Goal: Task Accomplishment & Management: Manage account settings

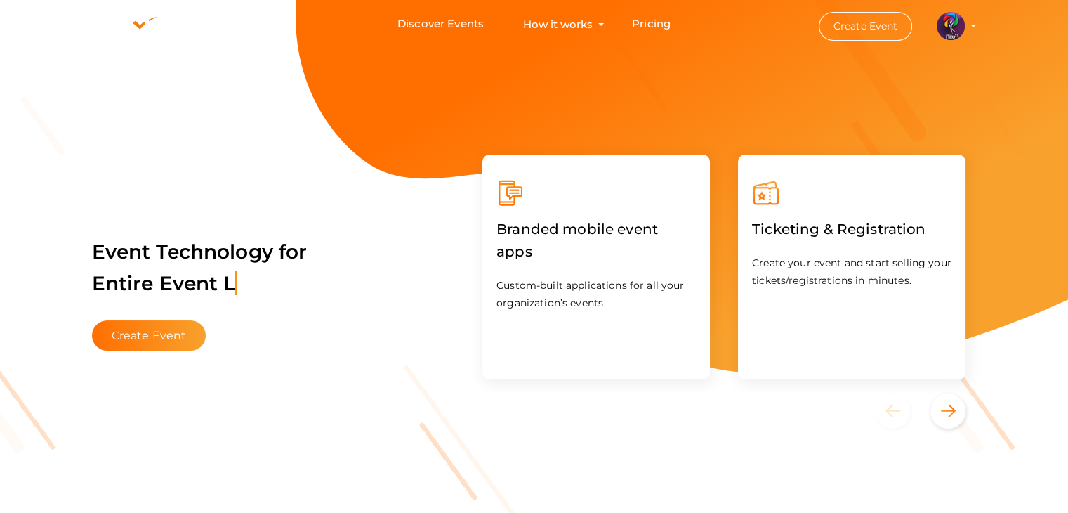
click at [764, 20] on img at bounding box center [951, 26] width 28 height 28
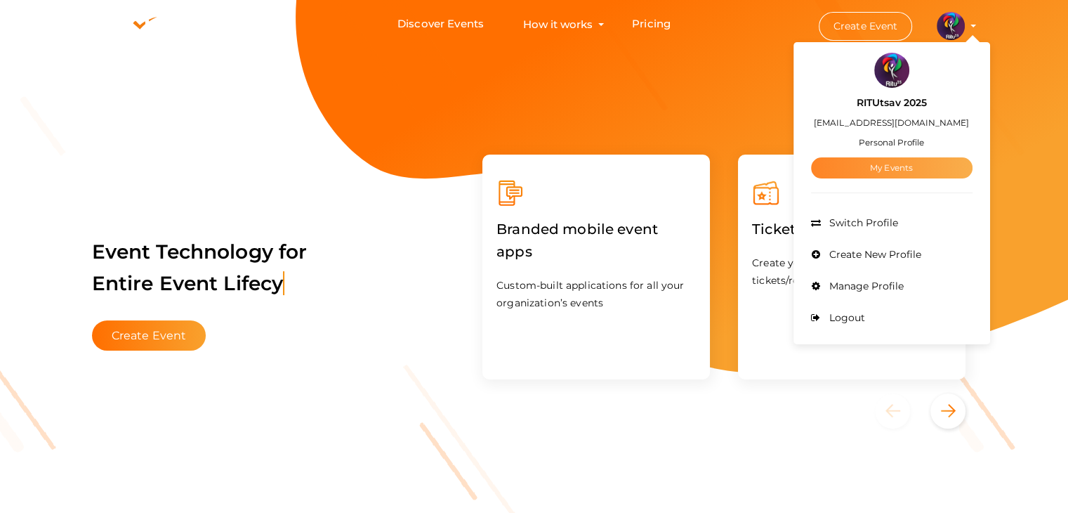
click at [764, 164] on link "My Events" at bounding box center [892, 167] width 162 height 21
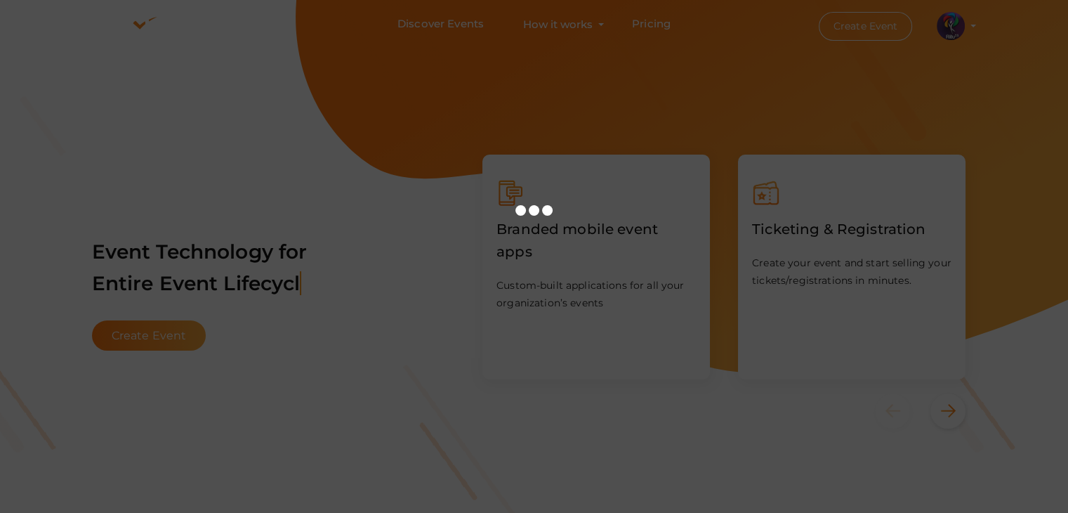
click at [764, 164] on div at bounding box center [534, 256] width 1068 height 513
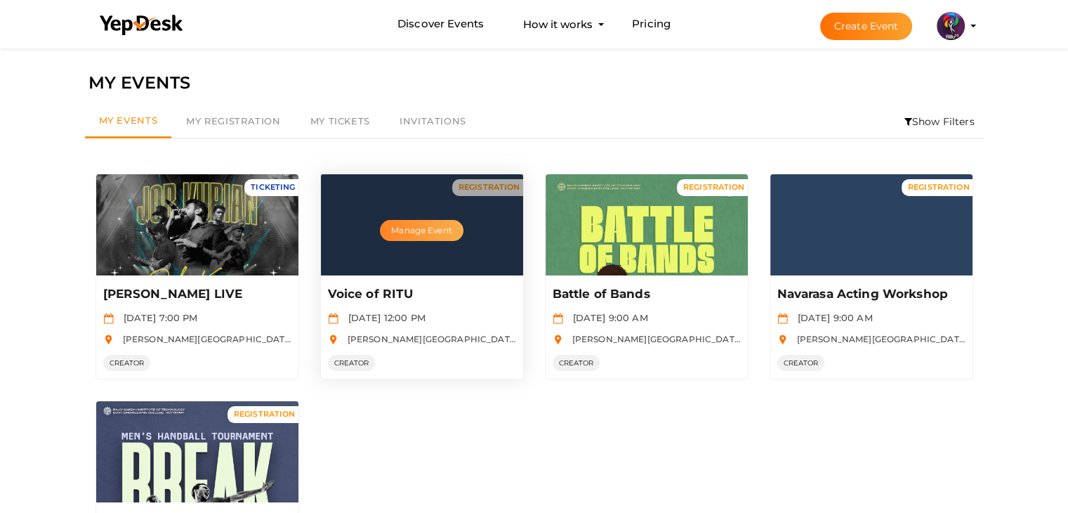
click at [421, 234] on button "Manage Event" at bounding box center [421, 230] width 83 height 21
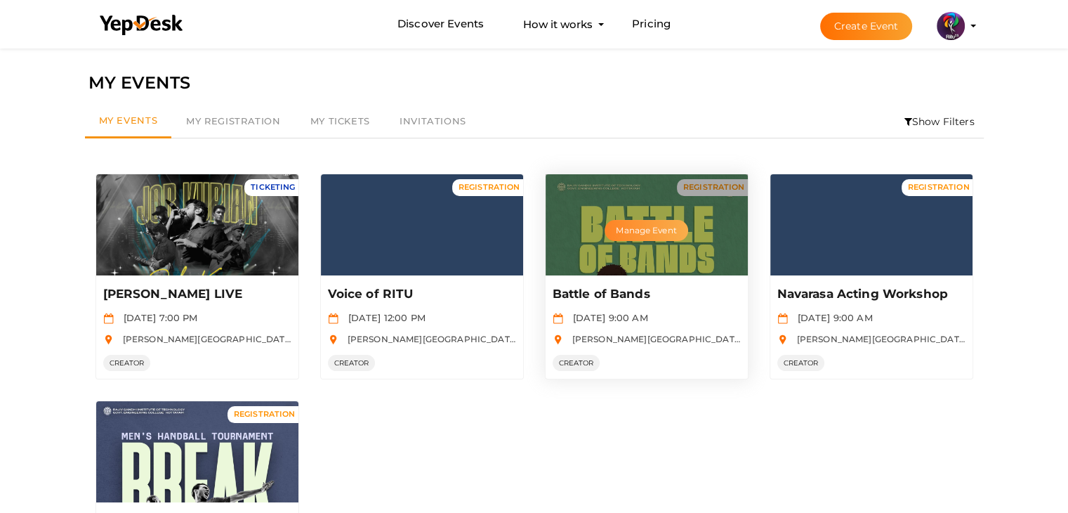
click at [632, 228] on button "Manage Event" at bounding box center [646, 230] width 83 height 21
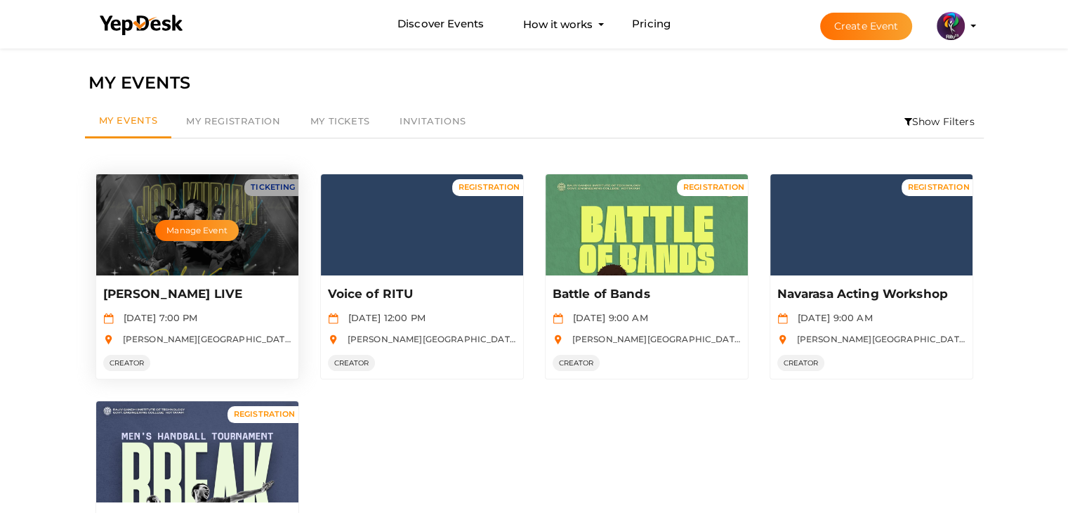
scroll to position [127, 0]
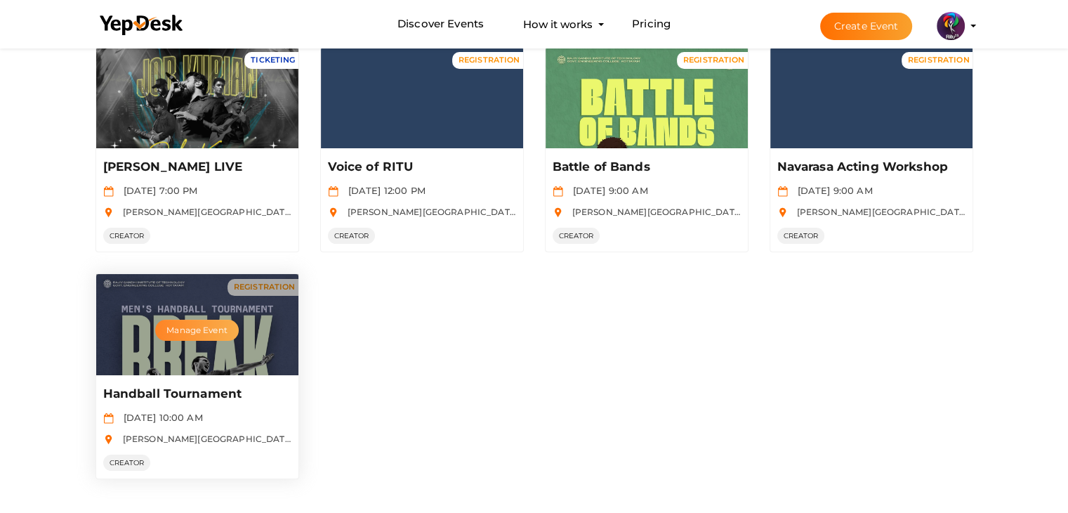
click at [201, 323] on button "Manage Event" at bounding box center [196, 330] width 83 height 21
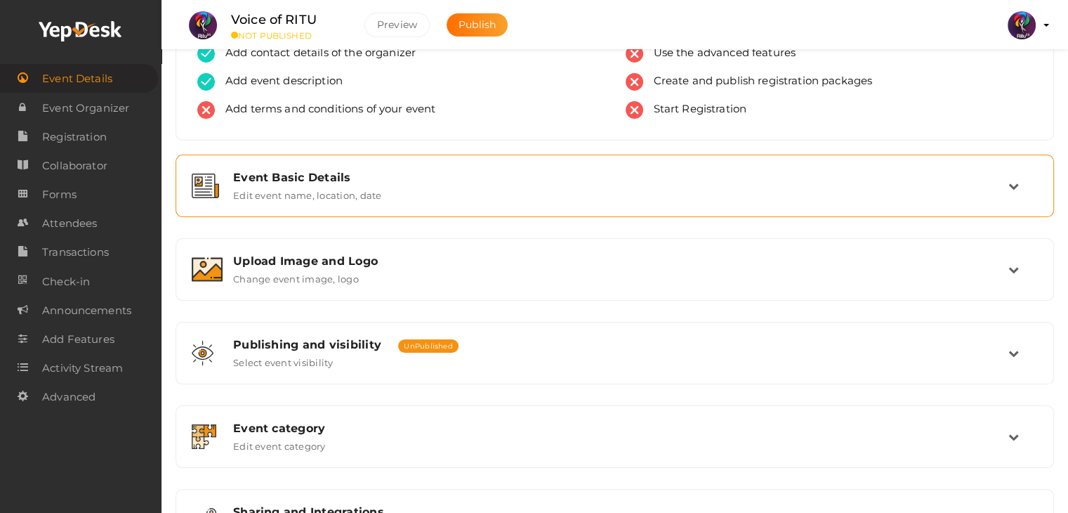
scroll to position [81, 0]
click at [486, 192] on div "Event Basic Details Edit event name, location, date" at bounding box center [616, 185] width 786 height 30
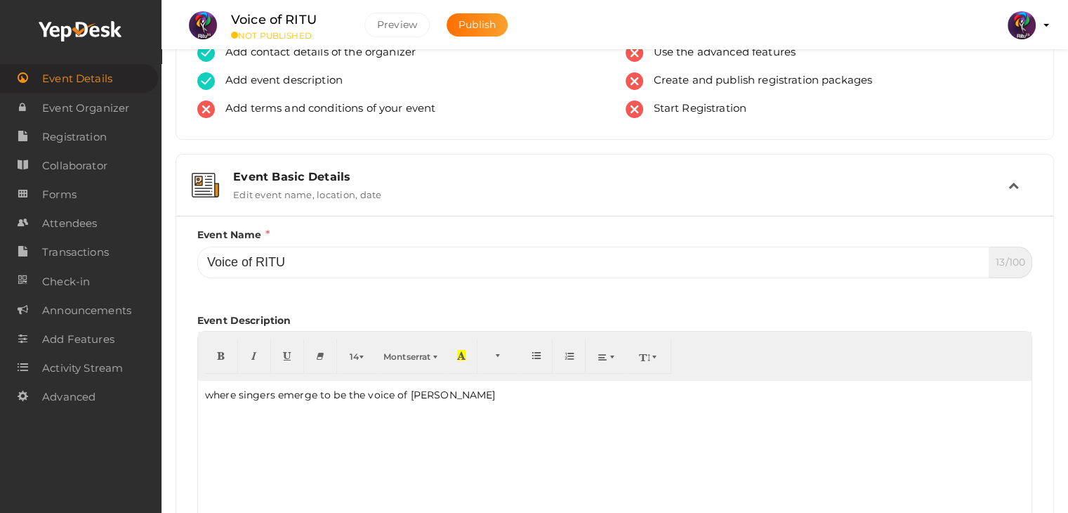
click at [486, 192] on div "Event Basic Details Edit event name, location, date" at bounding box center [616, 185] width 786 height 30
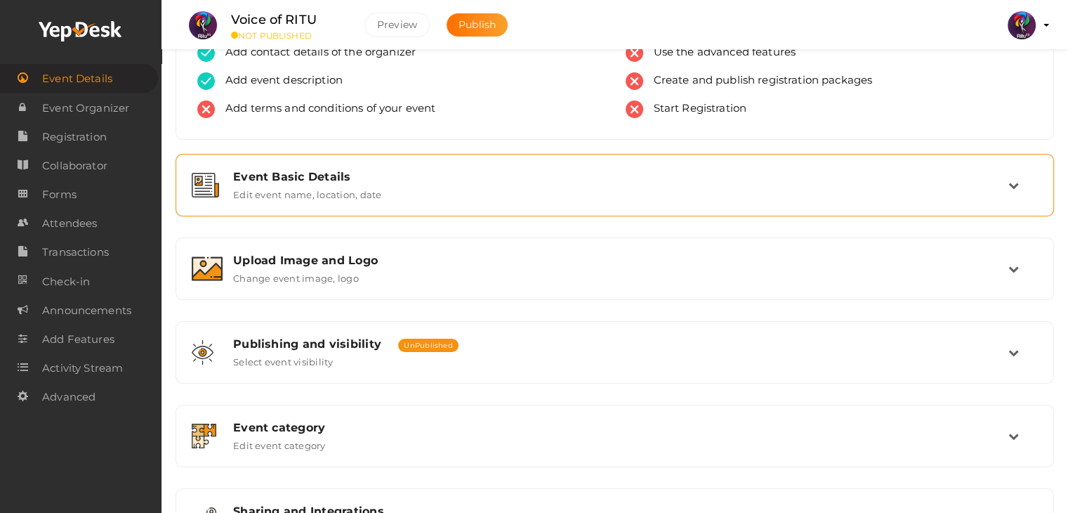
click at [540, 192] on div "Event Basic Details Edit event name, location, date" at bounding box center [616, 185] width 786 height 30
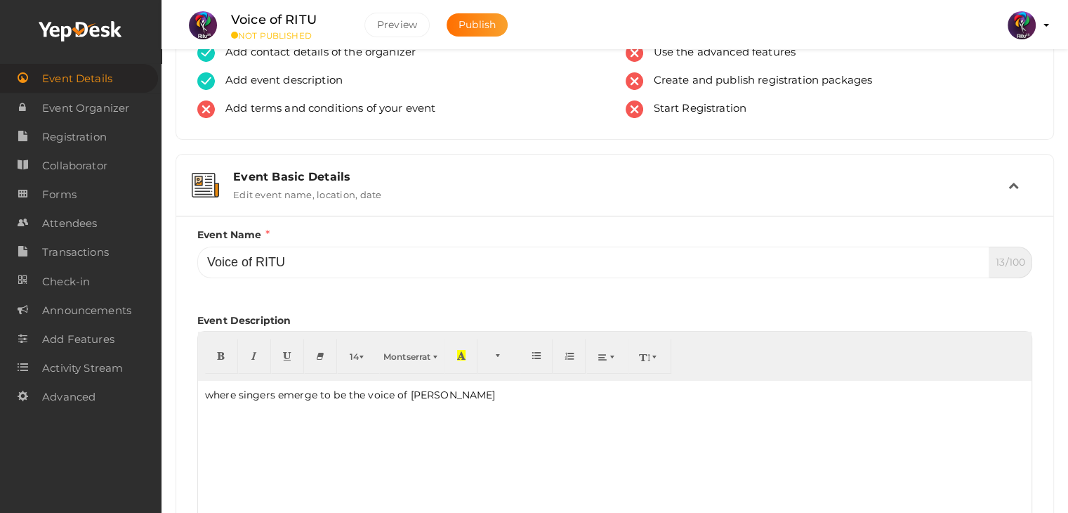
click at [540, 192] on div "Event Basic Details Edit event name, location, date" at bounding box center [616, 185] width 786 height 30
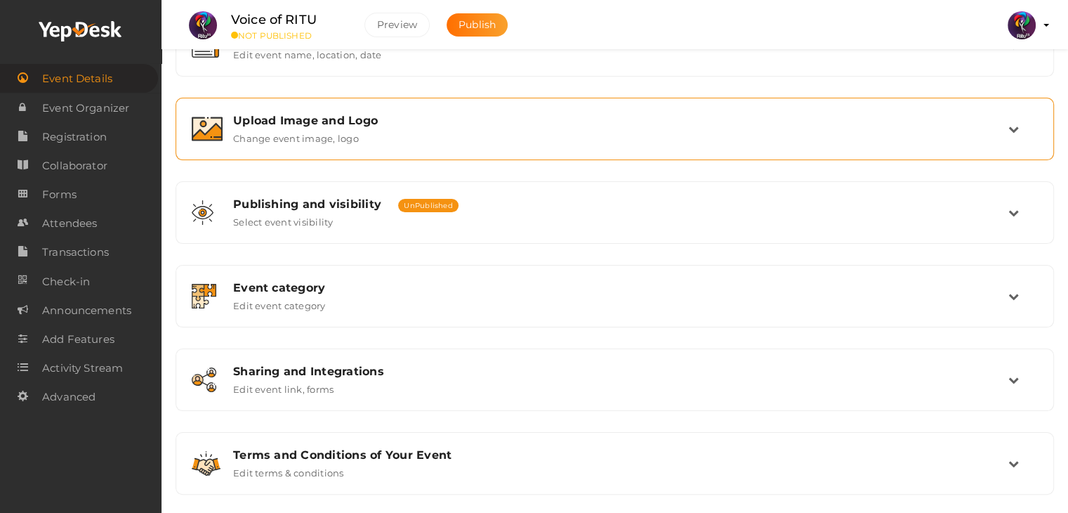
scroll to position [237, 0]
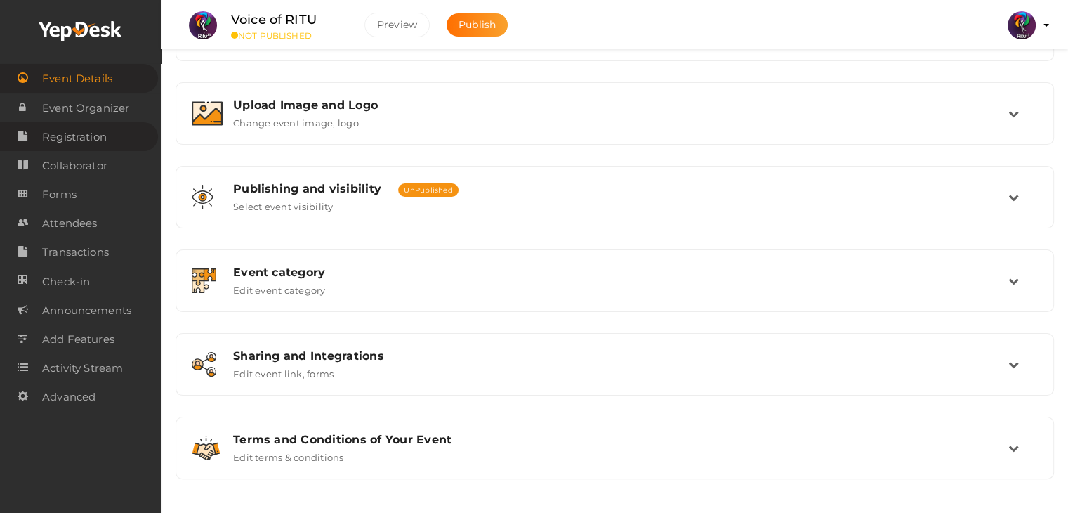
click at [98, 136] on span "Registration" at bounding box center [74, 137] width 65 height 28
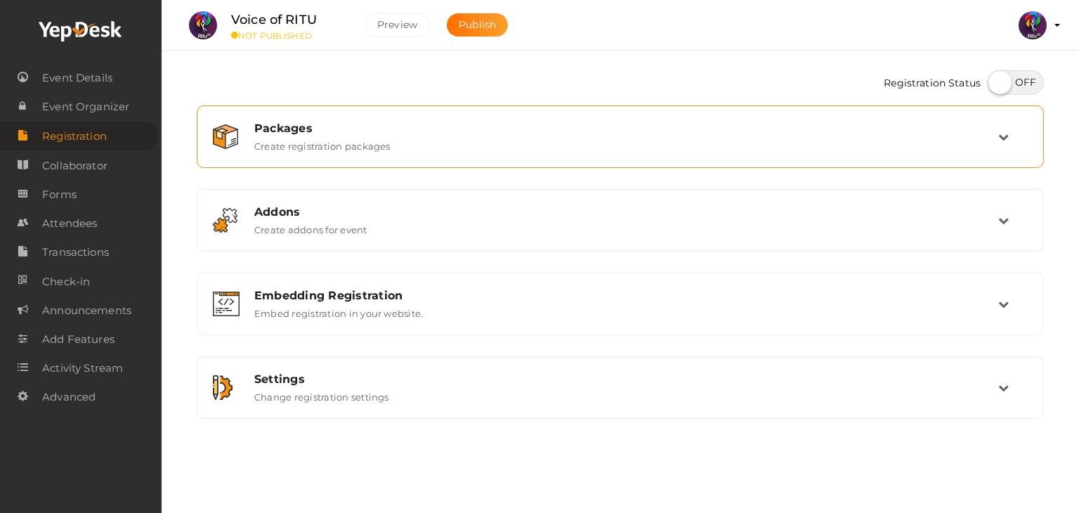
click at [682, 137] on div "Packages Create registration packages" at bounding box center [621, 137] width 754 height 30
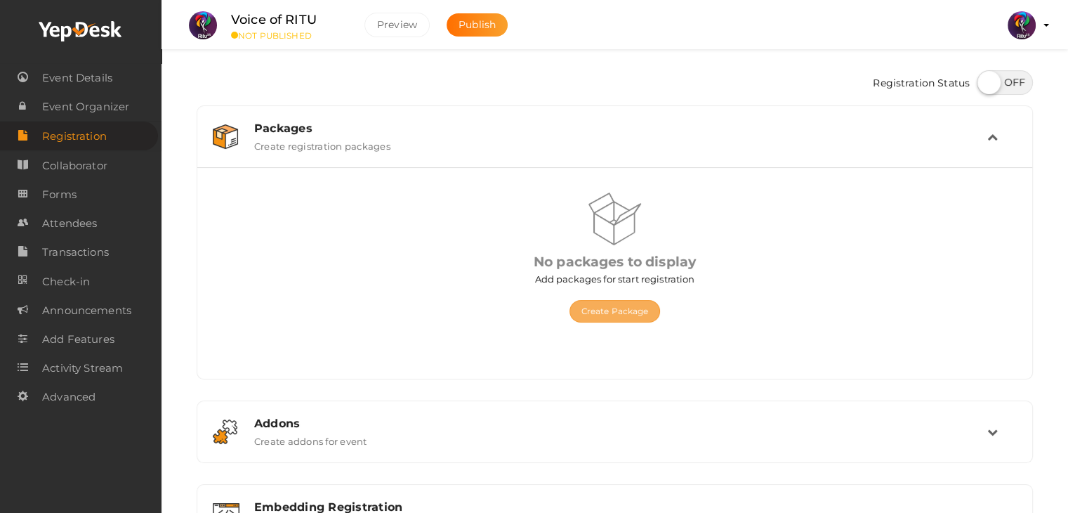
click at [615, 313] on button "Create Package" at bounding box center [615, 311] width 91 height 22
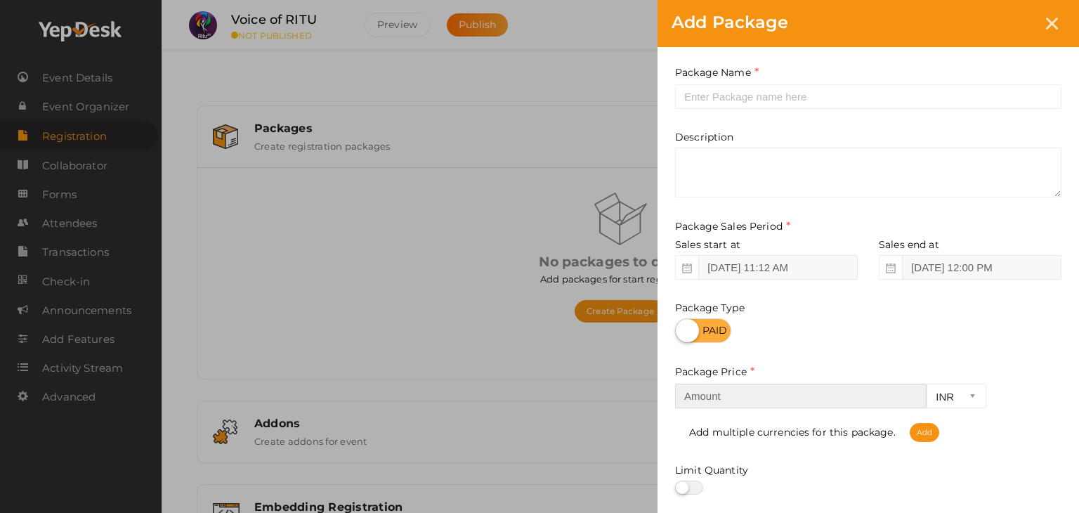
click at [824, 387] on input "number" at bounding box center [800, 396] width 251 height 25
type input "200"
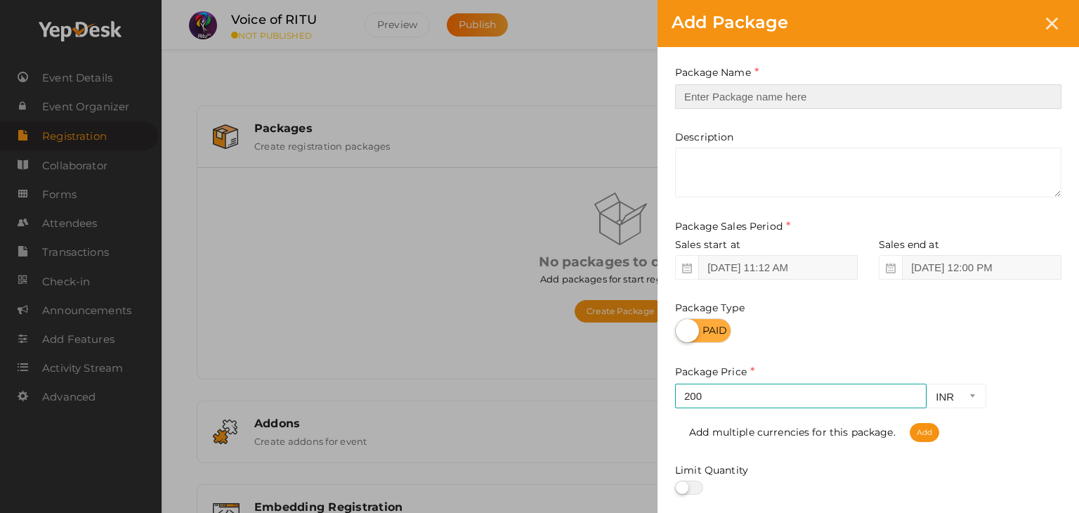
click at [795, 96] on input "text" at bounding box center [868, 96] width 386 height 25
drag, startPoint x: 754, startPoint y: 96, endPoint x: 577, endPoint y: 93, distance: 176.3
click at [577, 93] on div "Add Package Package Name Battle of Bands Registration This field is Required. P…" at bounding box center [539, 256] width 1079 height 513
click at [844, 96] on input "Voice of RITU Registration" at bounding box center [868, 96] width 386 height 25
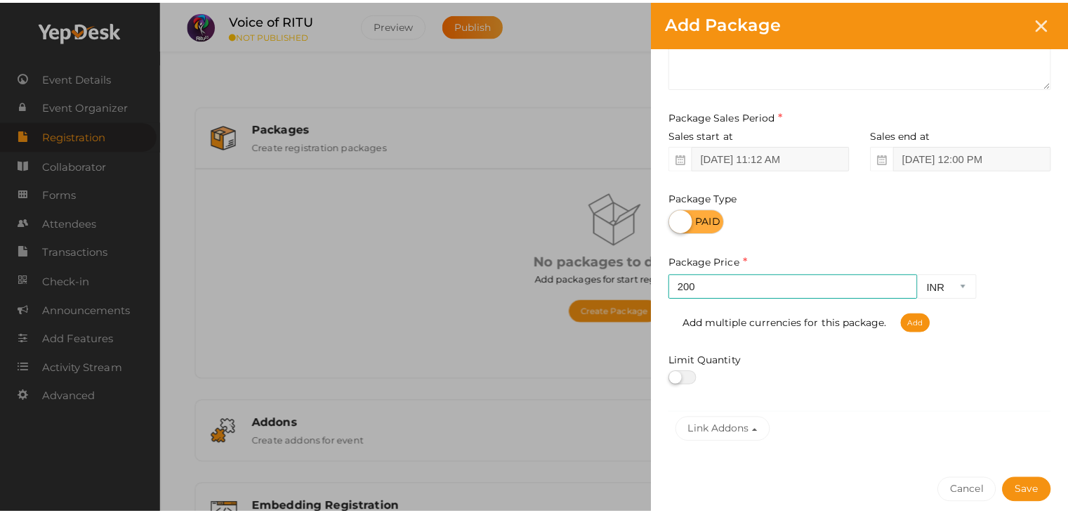
scroll to position [110, 0]
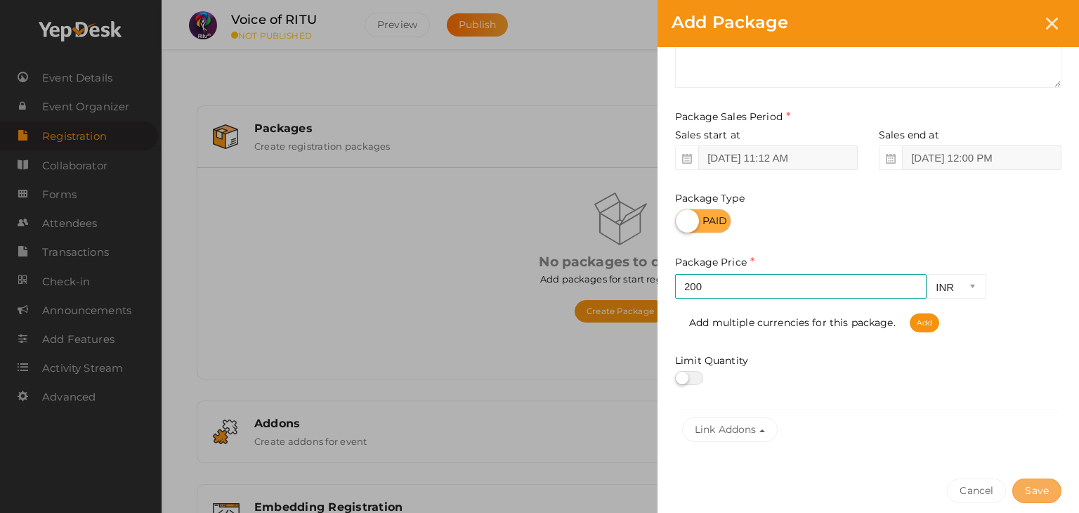
type input "Voice of RITU Registration"
click at [1051, 492] on button "Save" at bounding box center [1036, 490] width 49 height 25
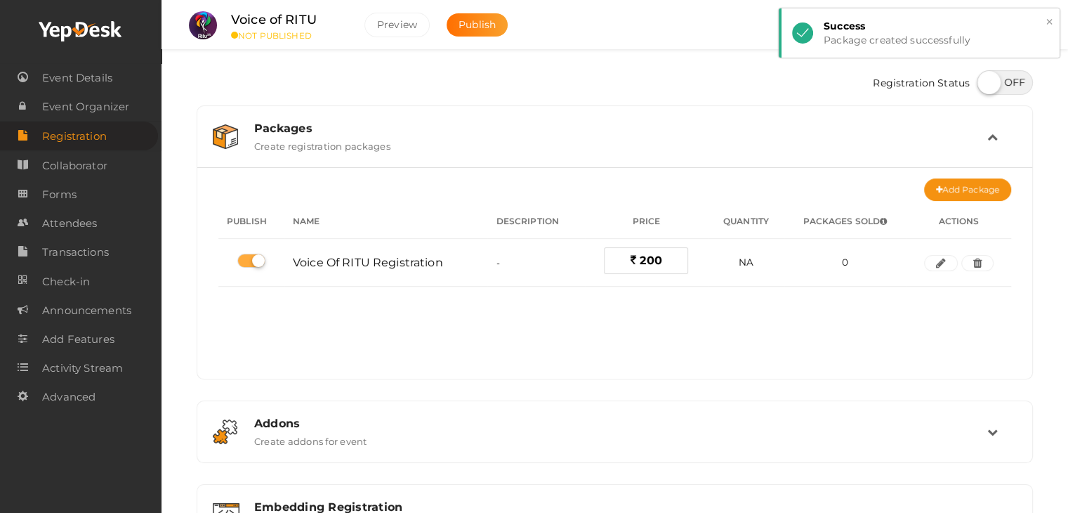
click at [1051, 20] on button "×" at bounding box center [1049, 22] width 9 height 16
click at [1009, 83] on label at bounding box center [1005, 82] width 56 height 25
click at [986, 82] on input "checkbox" at bounding box center [981, 77] width 9 height 9
checkbox input "true"
click at [497, 37] on li "Voice of RITU NOT PUBLISHED Preview Publish" at bounding box center [352, 25] width 344 height 49
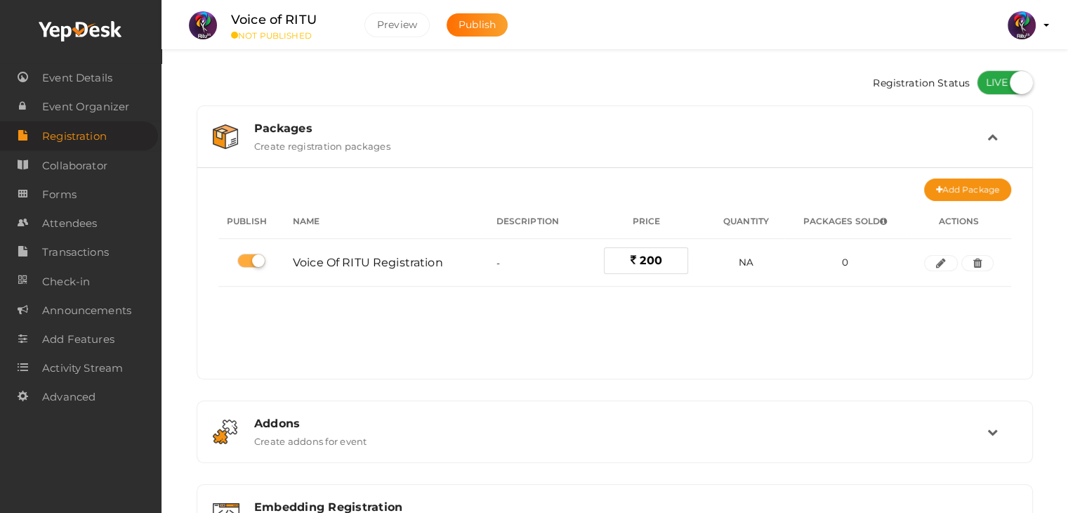
click at [497, 37] on li "Voice of RITU NOT PUBLISHED Preview Publish" at bounding box center [352, 25] width 344 height 49
click at [495, 29] on button "Publish" at bounding box center [477, 24] width 61 height 23
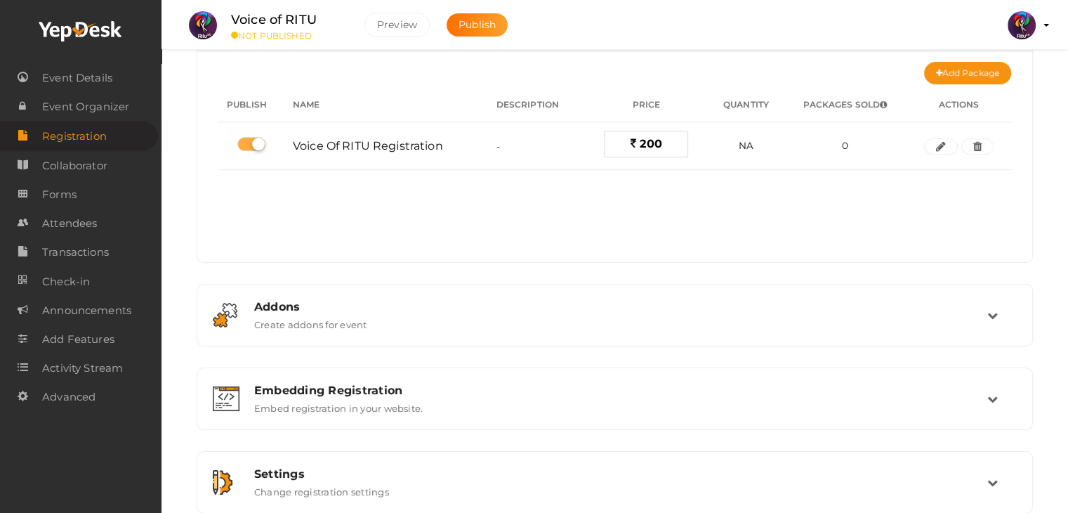
scroll to position [121, 0]
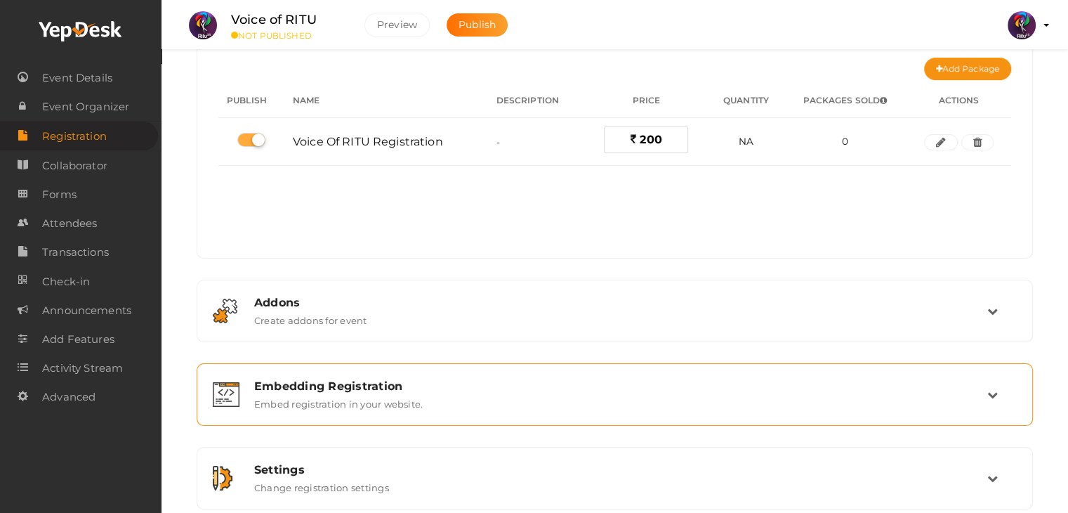
drag, startPoint x: 643, startPoint y: 361, endPoint x: 646, endPoint y: 373, distance: 12.3
click at [646, 373] on div "Packages Create registration packages Add Package No packages to display Add pa…" at bounding box center [615, 247] width 837 height 525
click at [646, 373] on div "Embedding Registration Embed registration in your website." at bounding box center [614, 394] width 821 height 47
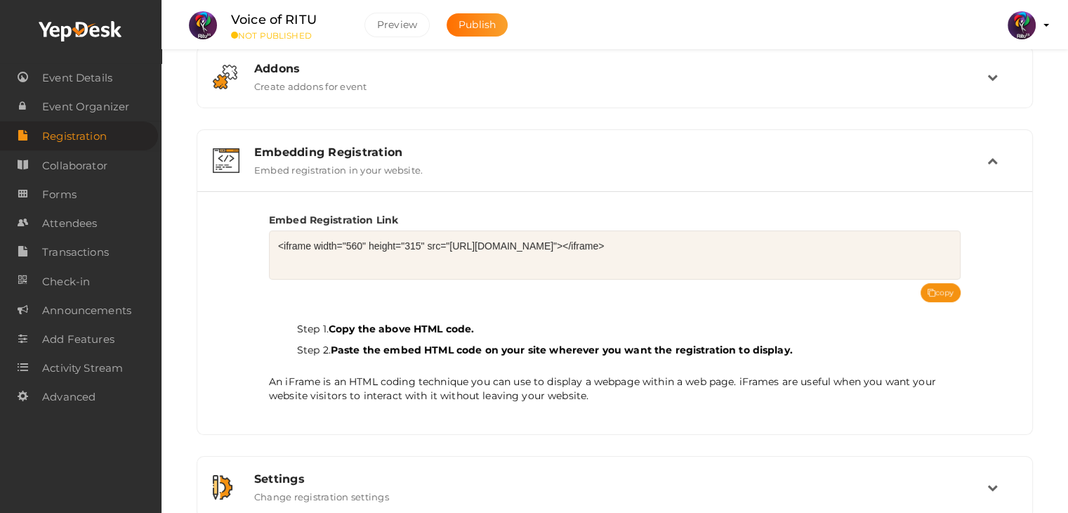
scroll to position [146, 0]
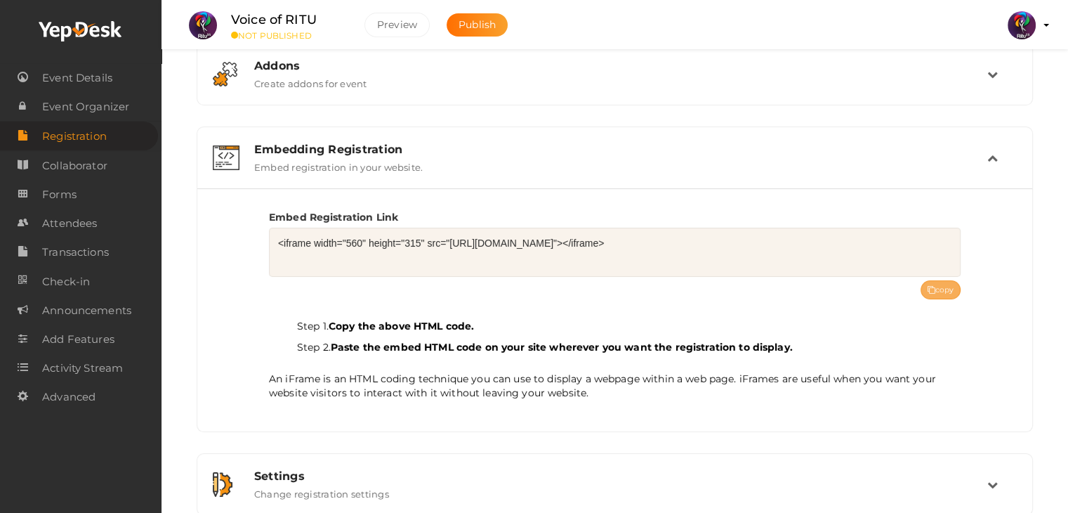
click at [934, 289] on icon at bounding box center [932, 291] width 8 height 8
copy div
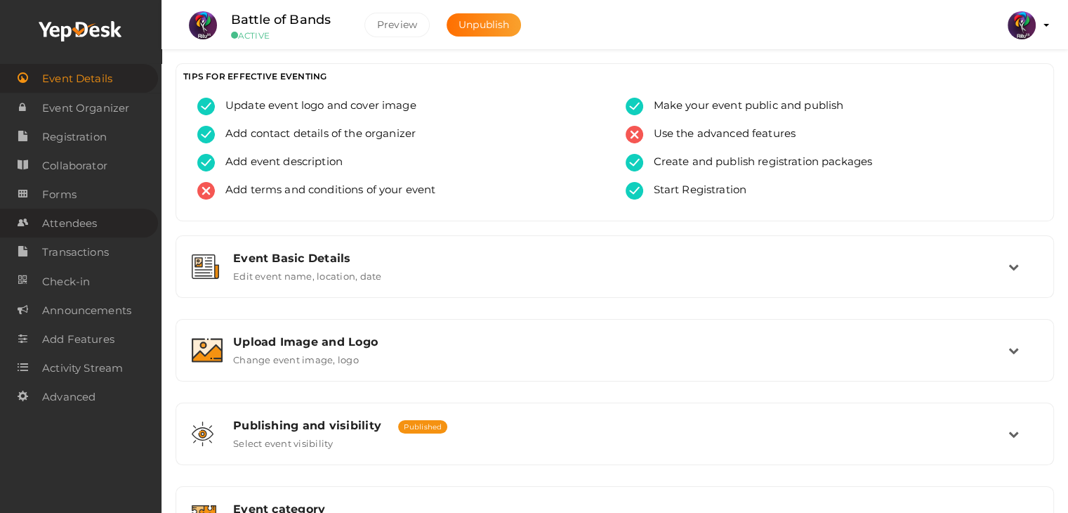
click at [88, 233] on span "Attendees" at bounding box center [69, 223] width 55 height 28
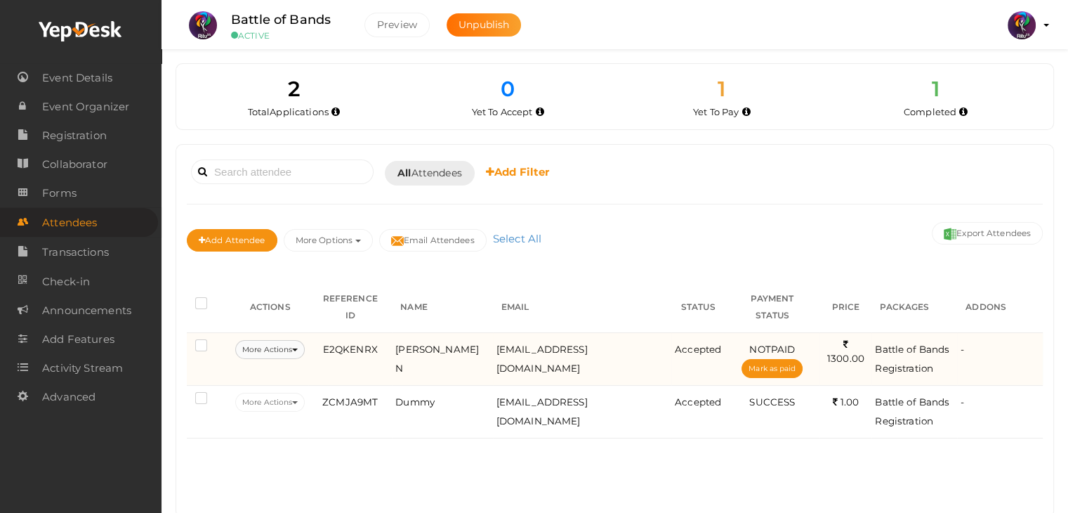
click at [292, 340] on button "More Actions" at bounding box center [270, 349] width 70 height 19
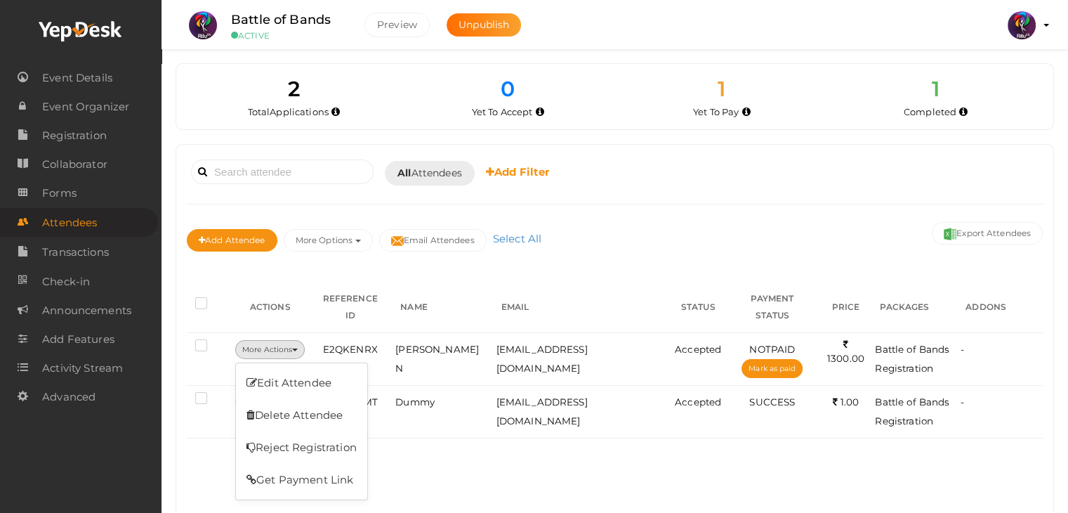
click at [542, 457] on div "Booked for Today Today Tomorrow This Week Custom Date All Attendees All Yet to …" at bounding box center [614, 331] width 877 height 372
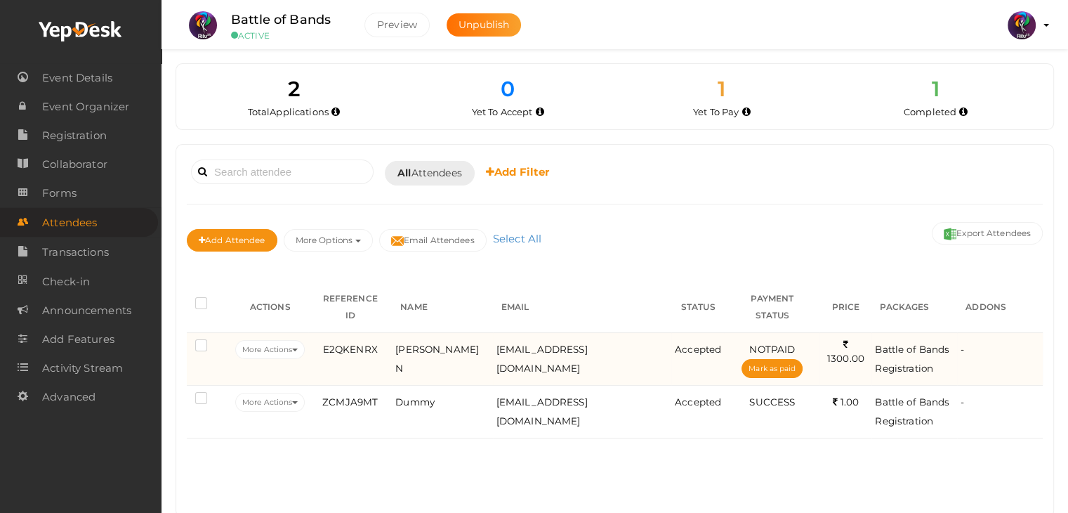
click at [938, 343] on span "Battle of Bands Registration" at bounding box center [912, 358] width 74 height 30
click at [672, 332] on td "Accepted" at bounding box center [698, 358] width 53 height 53
click at [199, 340] on label at bounding box center [204, 347] width 18 height 14
click at [181, 343] on input "checkbox" at bounding box center [181, 343] width 0 height 0
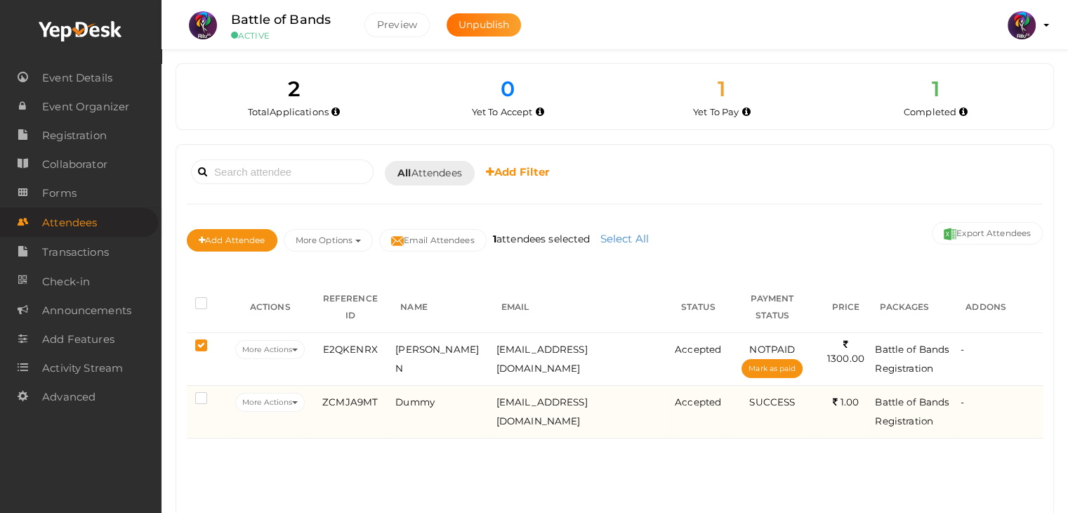
click at [192, 385] on td at bounding box center [209, 411] width 45 height 53
click at [202, 393] on label at bounding box center [204, 400] width 18 height 14
click at [181, 395] on input "checkbox" at bounding box center [181, 395] width 0 height 0
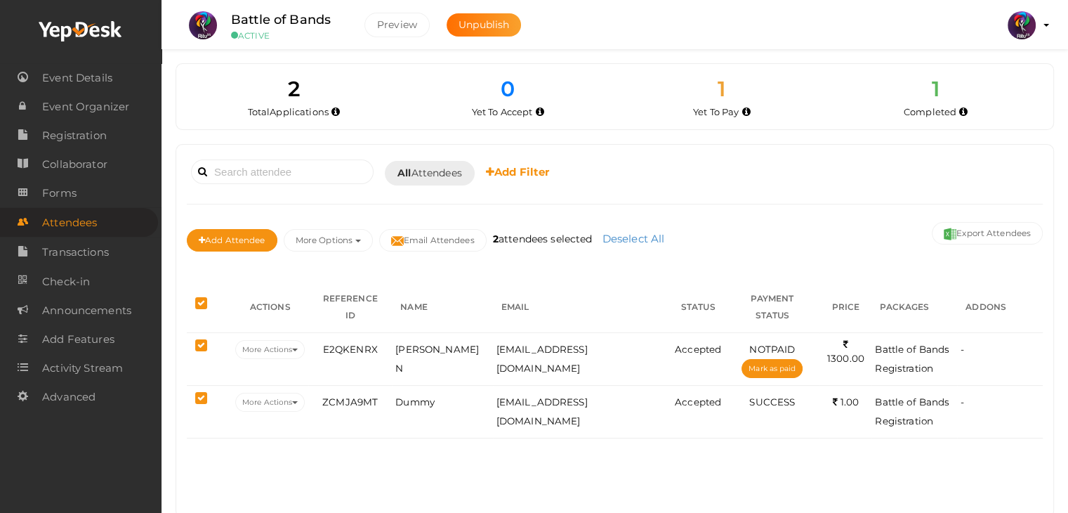
drag, startPoint x: 202, startPoint y: 380, endPoint x: 224, endPoint y: 439, distance: 62.9
click at [224, 439] on div "Booked for Today Today Tomorrow This Week Custom Date All Attendees All Yet to …" at bounding box center [614, 331] width 877 height 372
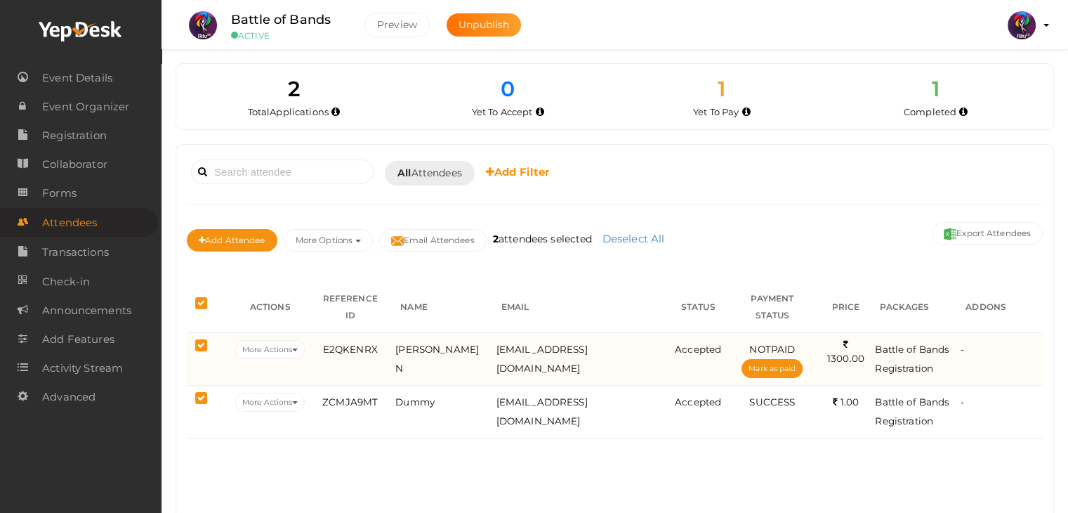
click at [206, 340] on label at bounding box center [204, 347] width 18 height 14
click at [181, 343] on input "checkbox" at bounding box center [181, 343] width 0 height 0
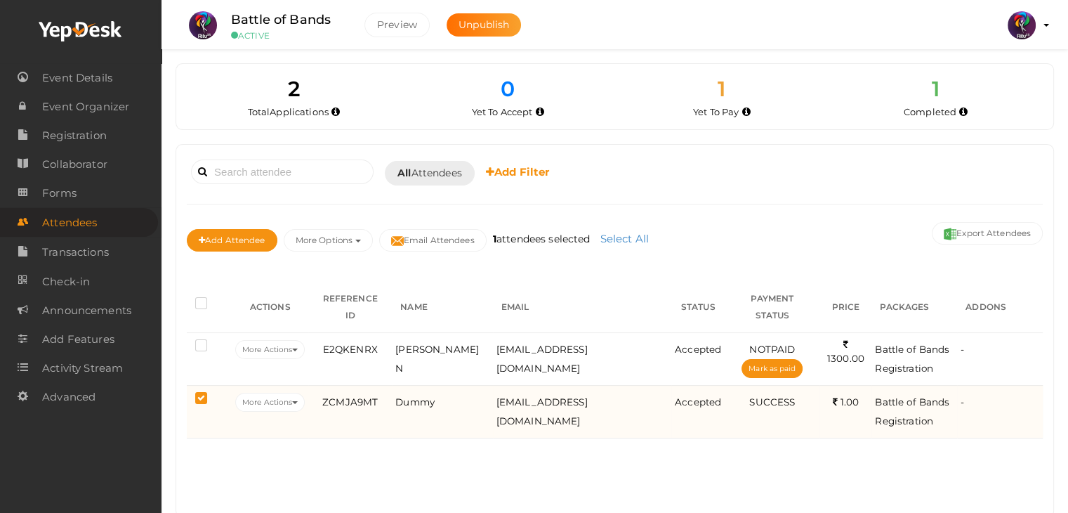
click at [204, 393] on label at bounding box center [204, 400] width 18 height 14
click at [181, 395] on input "checkbox" at bounding box center [181, 395] width 0 height 0
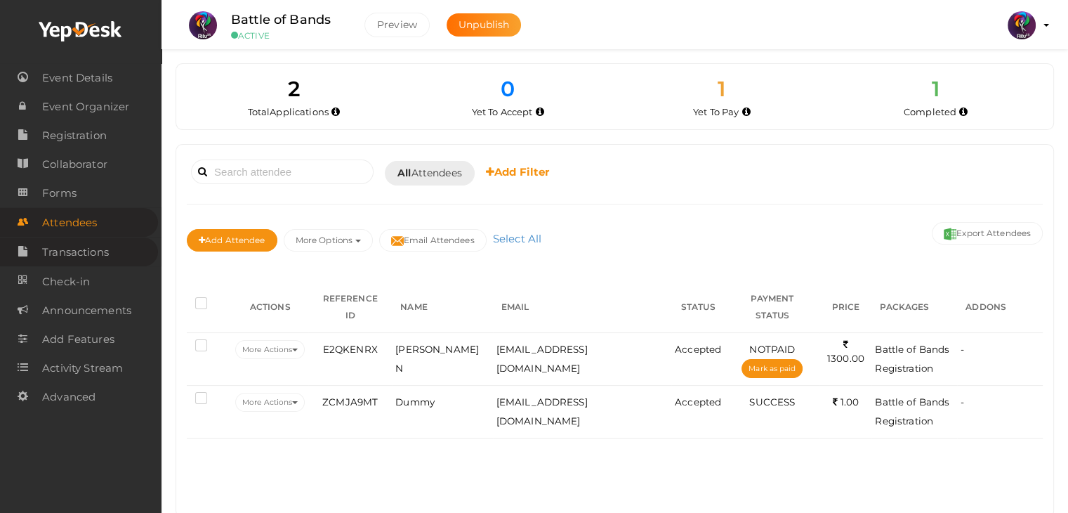
click at [113, 259] on link "Transactions" at bounding box center [79, 251] width 158 height 29
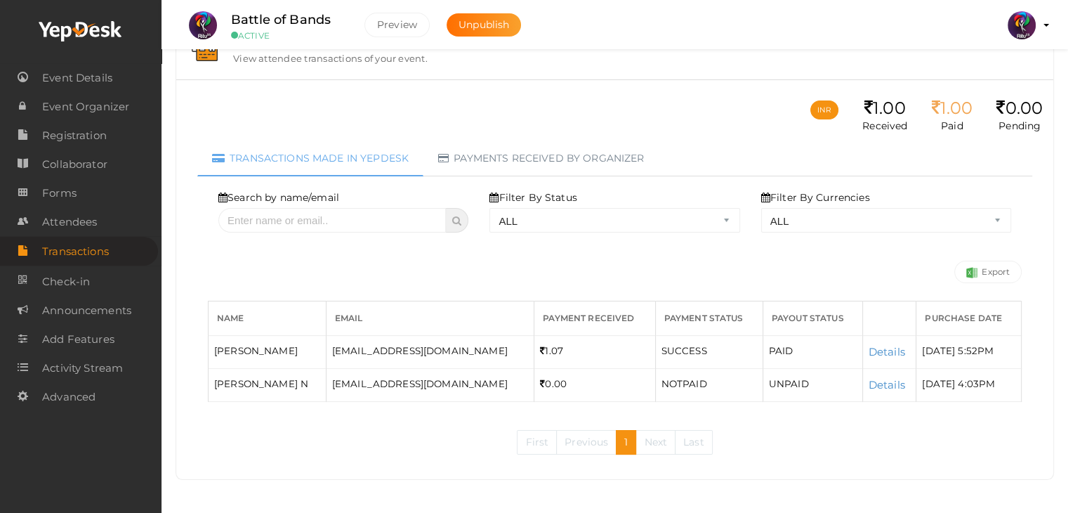
scroll to position [46, 0]
click at [91, 218] on span "Attendees" at bounding box center [69, 222] width 55 height 28
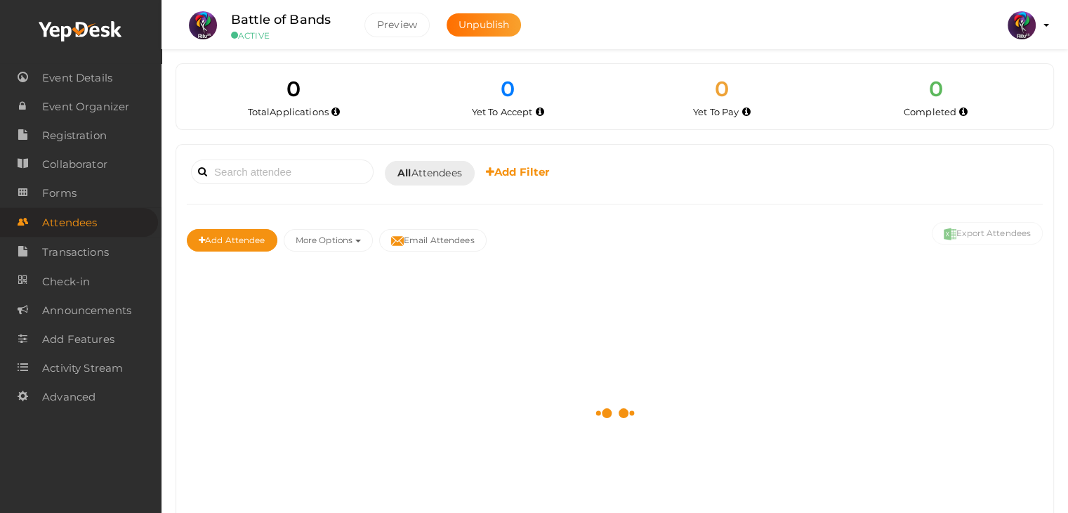
click at [91, 218] on span "Attendees" at bounding box center [69, 223] width 55 height 28
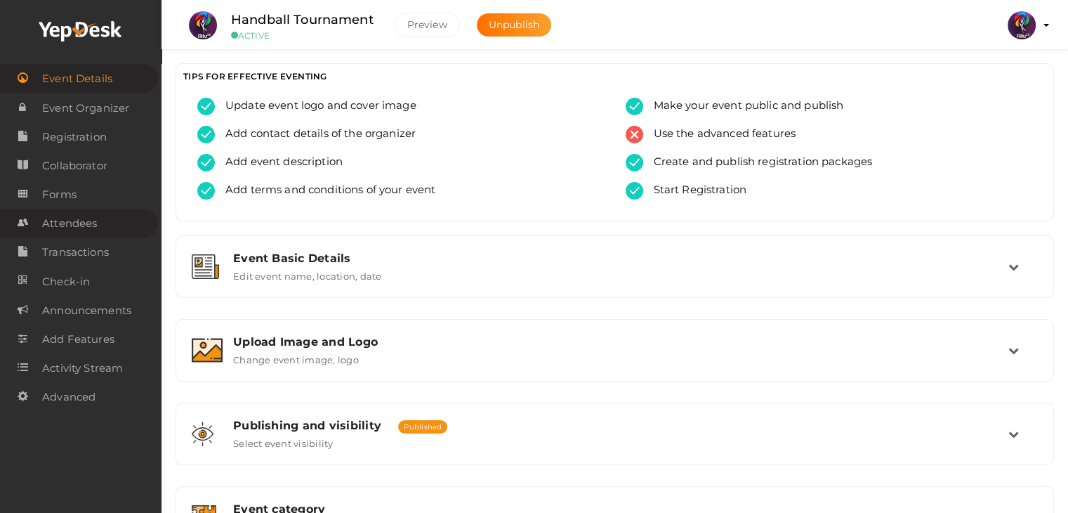
click at [84, 225] on span "Attendees" at bounding box center [69, 223] width 55 height 28
